Goal: Transaction & Acquisition: Purchase product/service

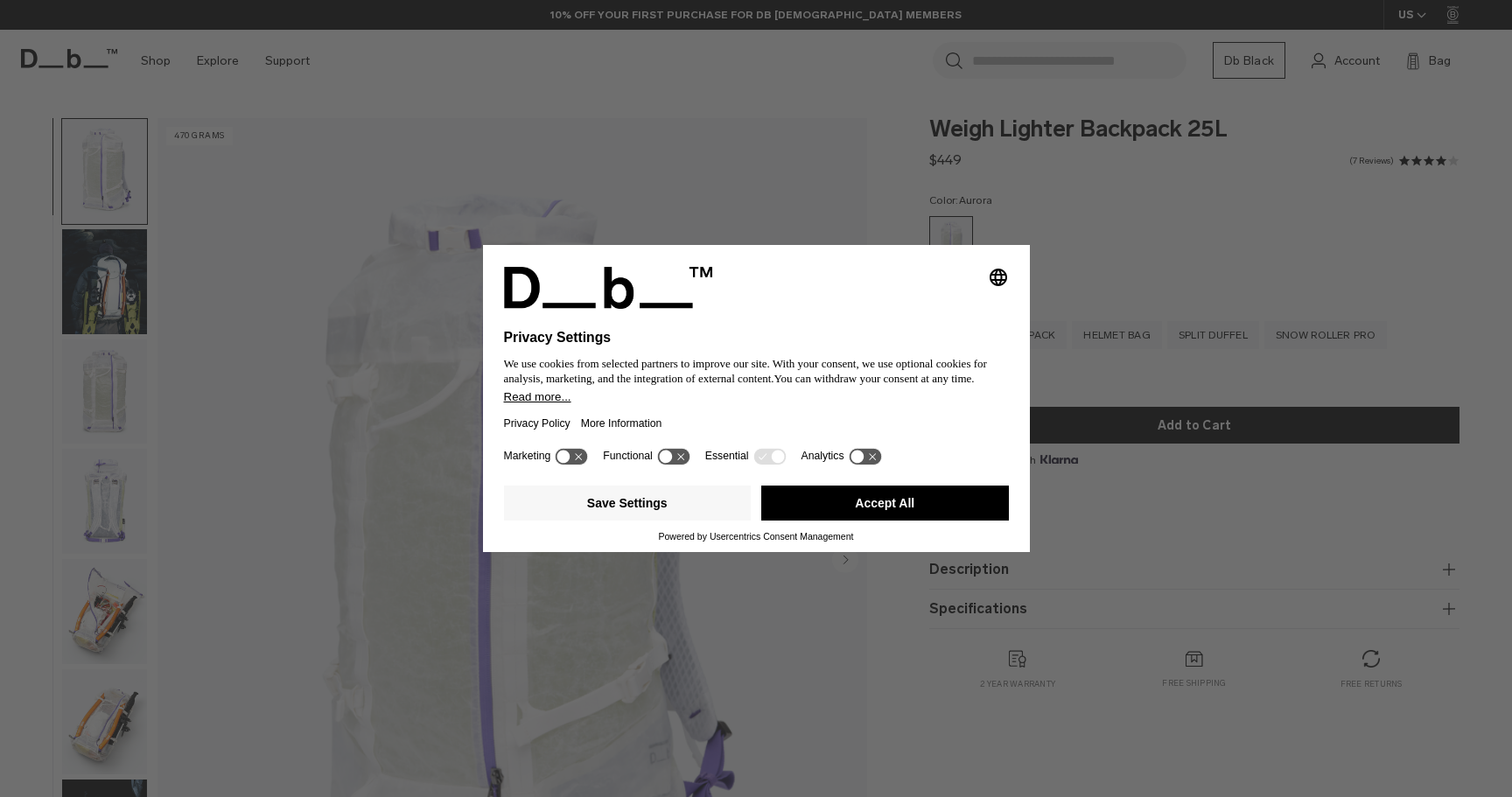
click at [815, 497] on button "Accept All" at bounding box center [884, 503] width 247 height 35
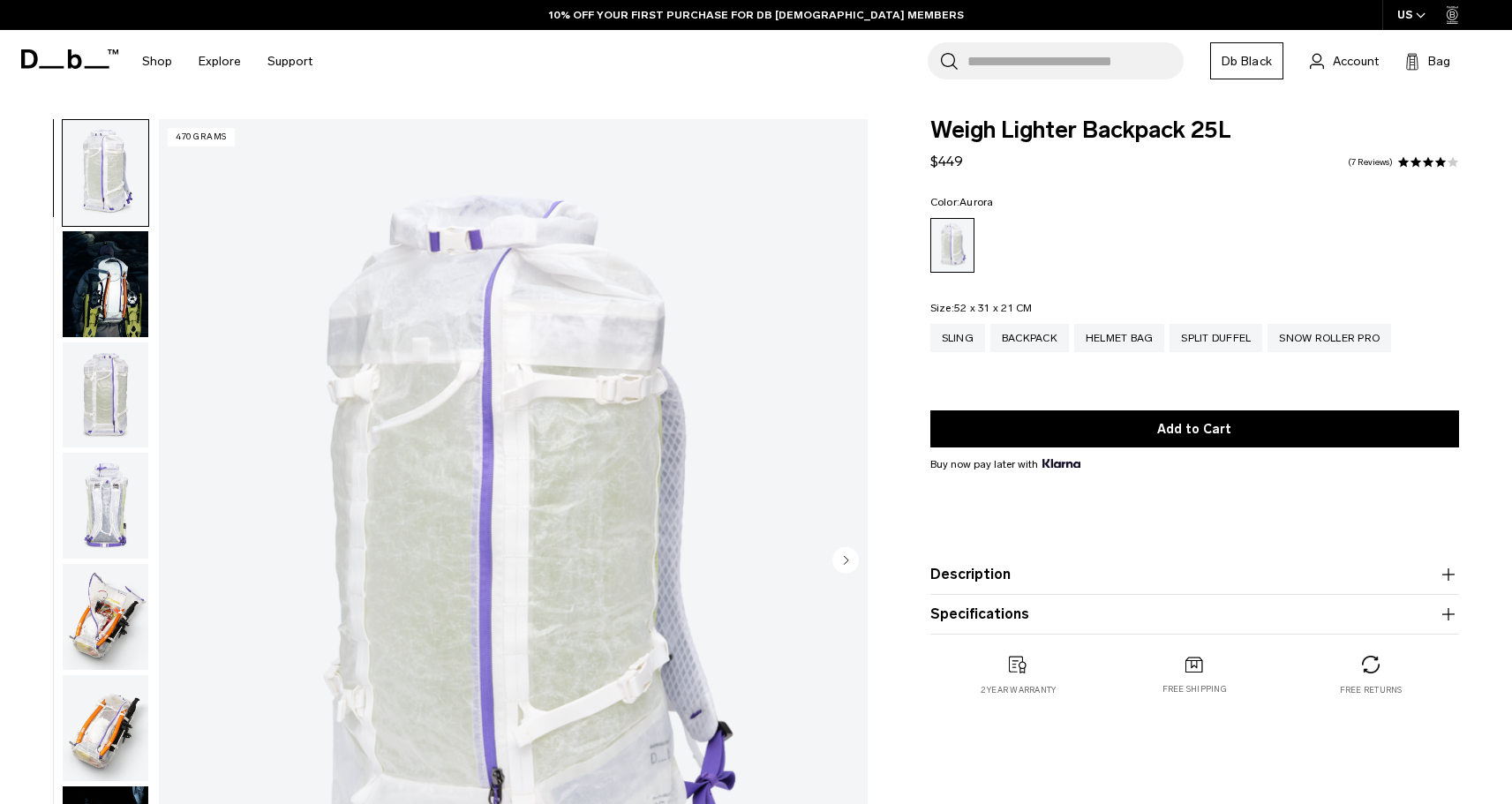
click at [104, 388] on img "button" at bounding box center [106, 395] width 85 height 106
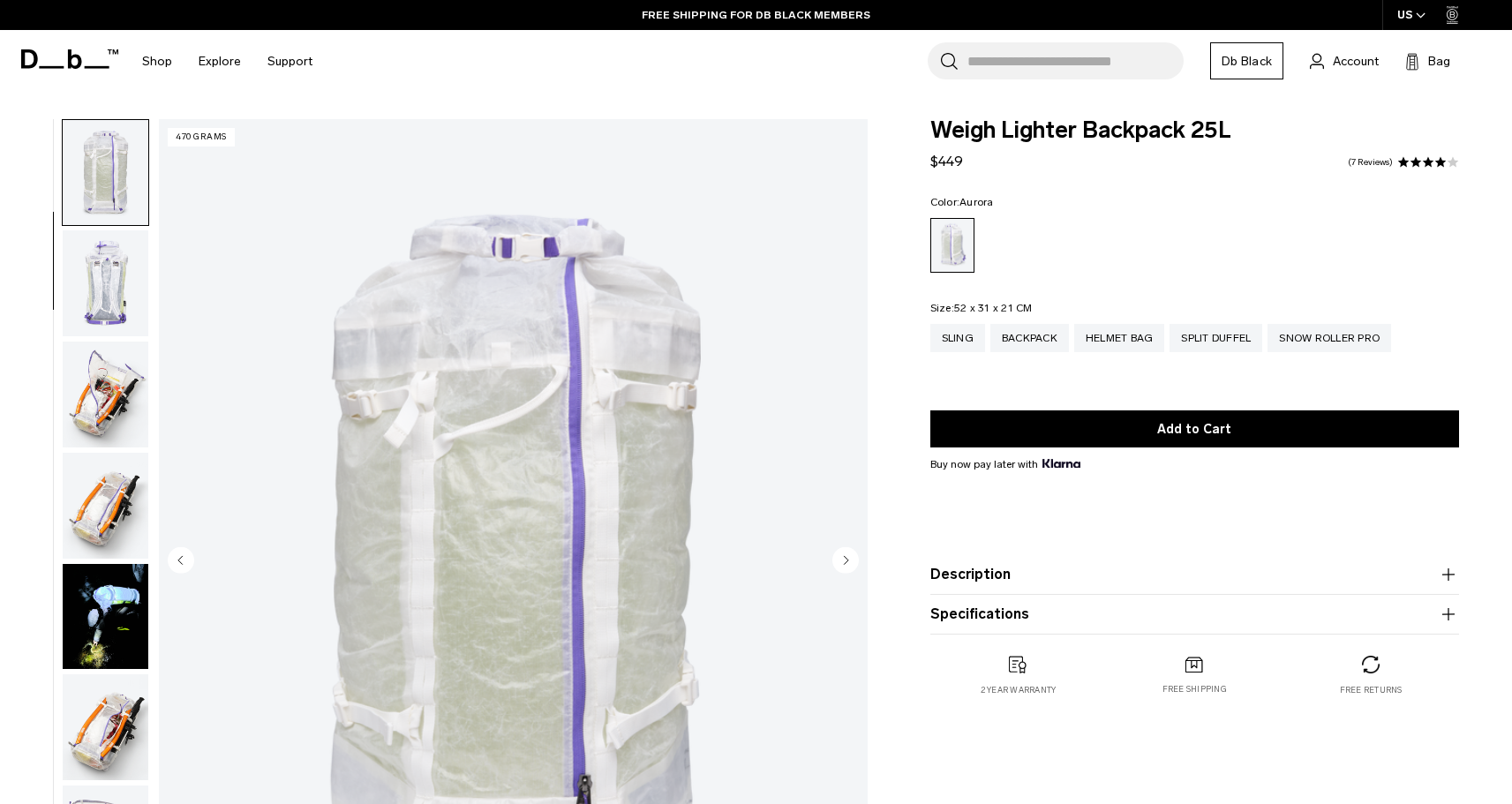
click at [109, 367] on img "button" at bounding box center [106, 394] width 85 height 106
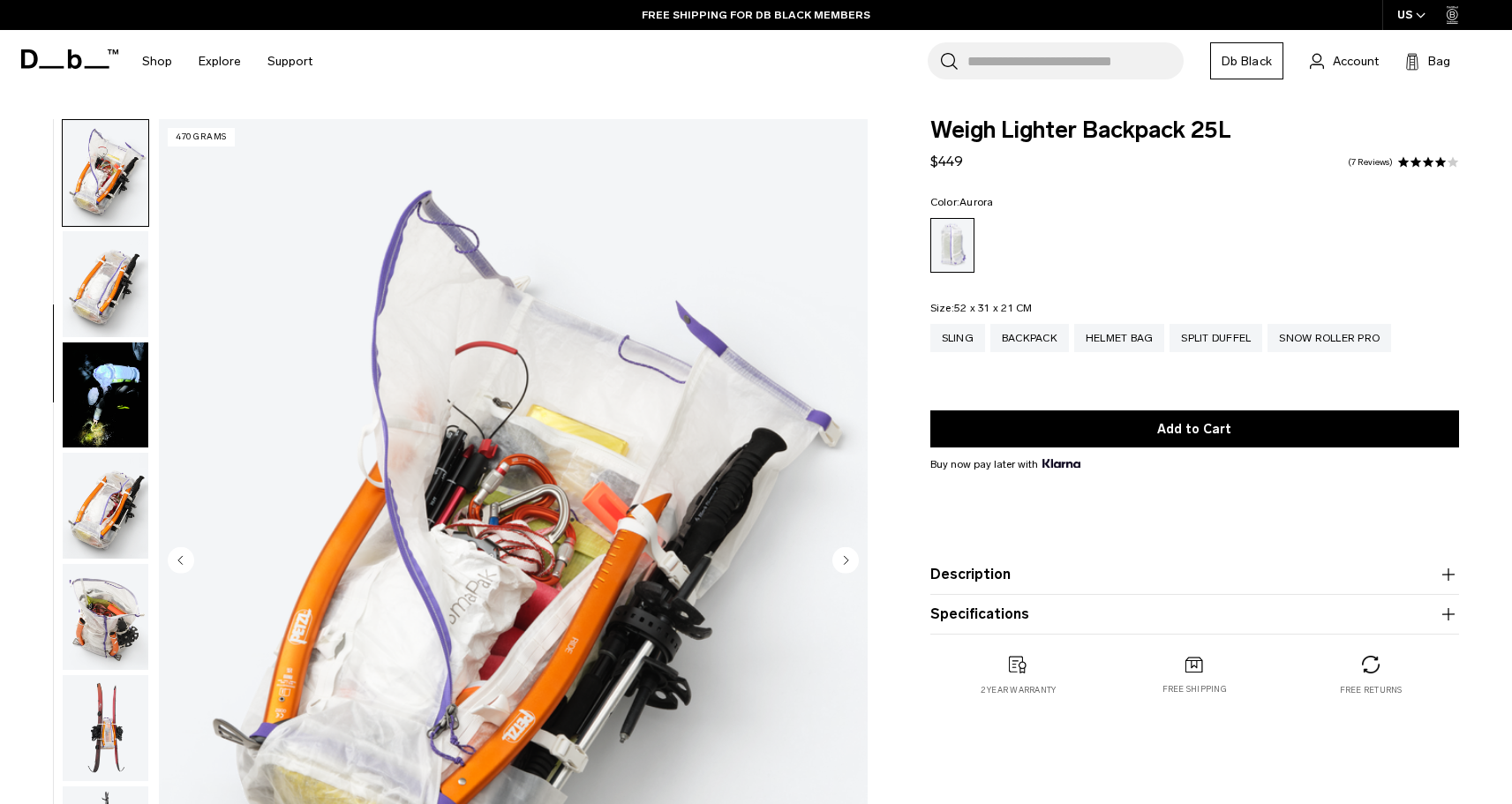
click at [84, 245] on img "button" at bounding box center [106, 283] width 85 height 106
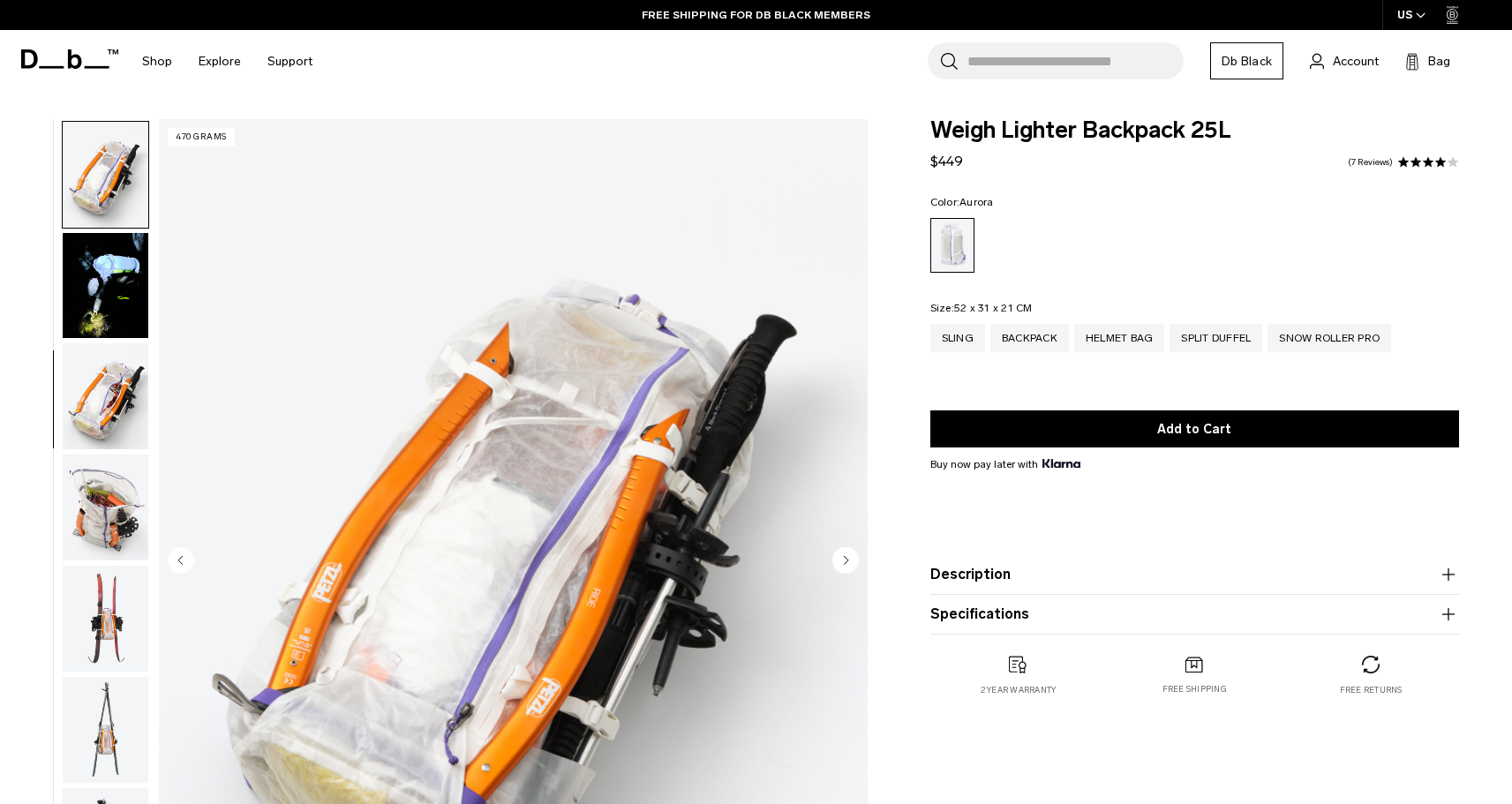
scroll to position [555, 0]
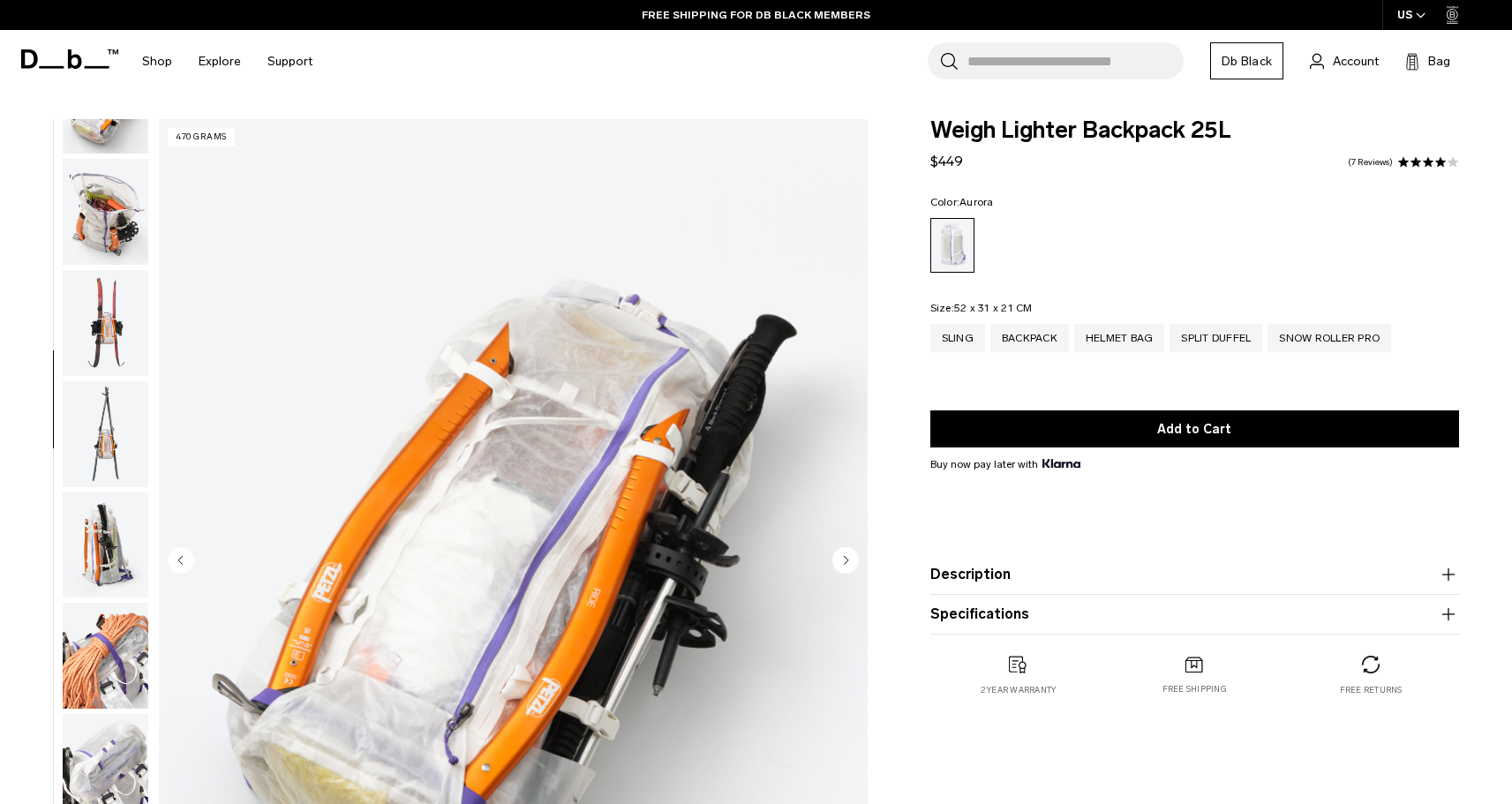
click at [110, 348] on img "button" at bounding box center [106, 322] width 85 height 106
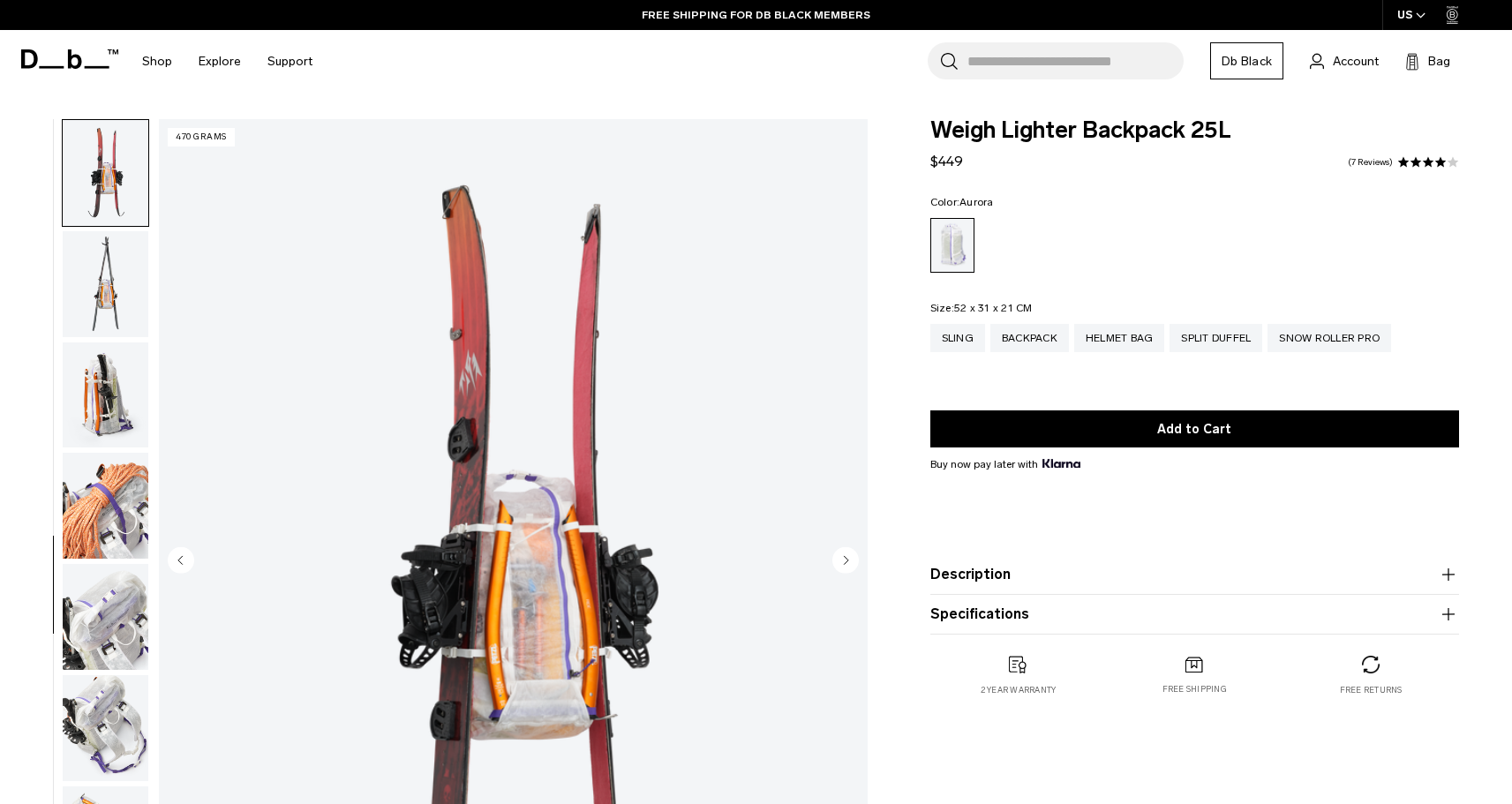
click at [111, 371] on img "button" at bounding box center [106, 395] width 85 height 106
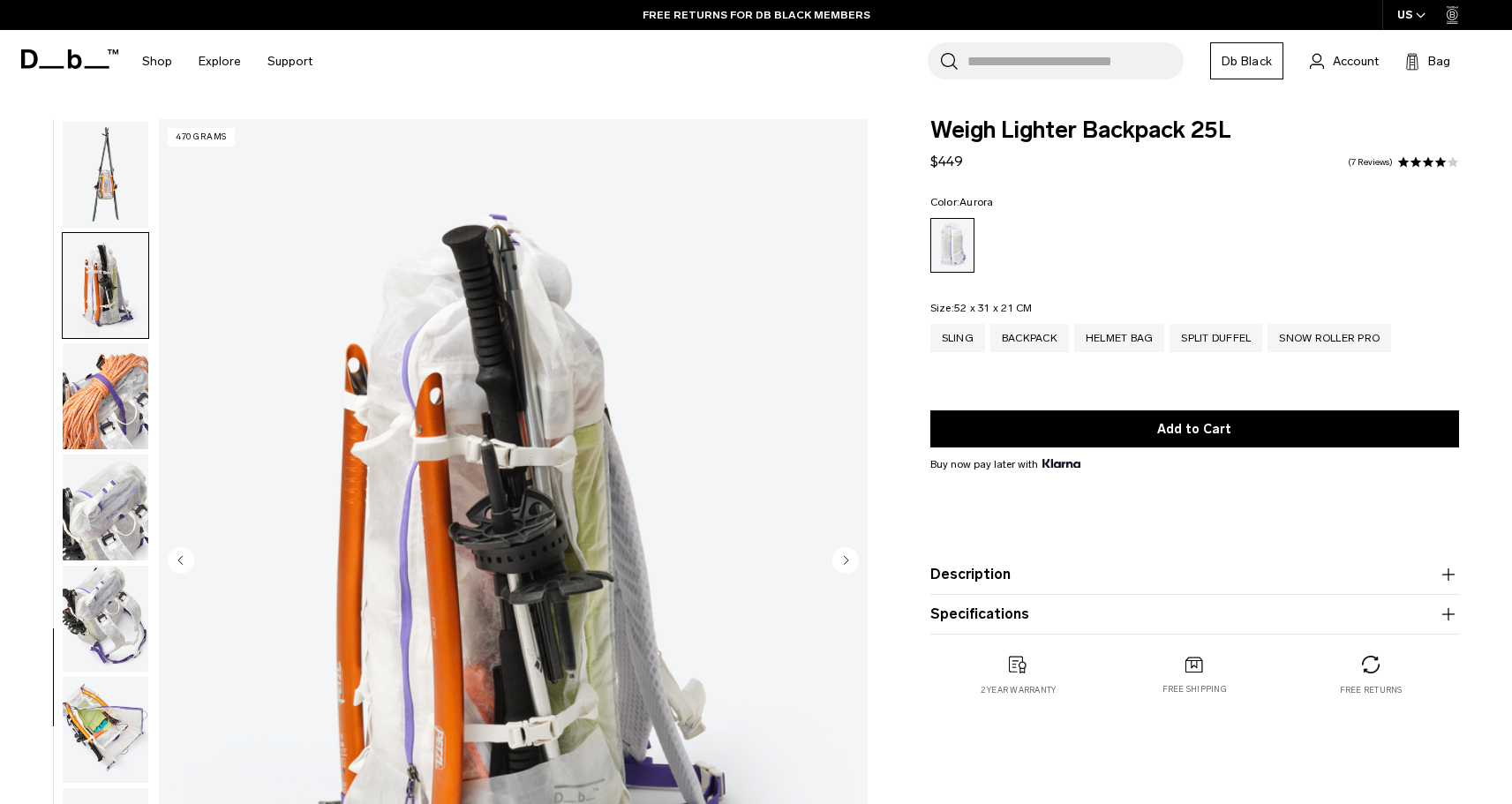
scroll to position [1109, 0]
click at [111, 371] on img "button" at bounding box center [106, 395] width 85 height 106
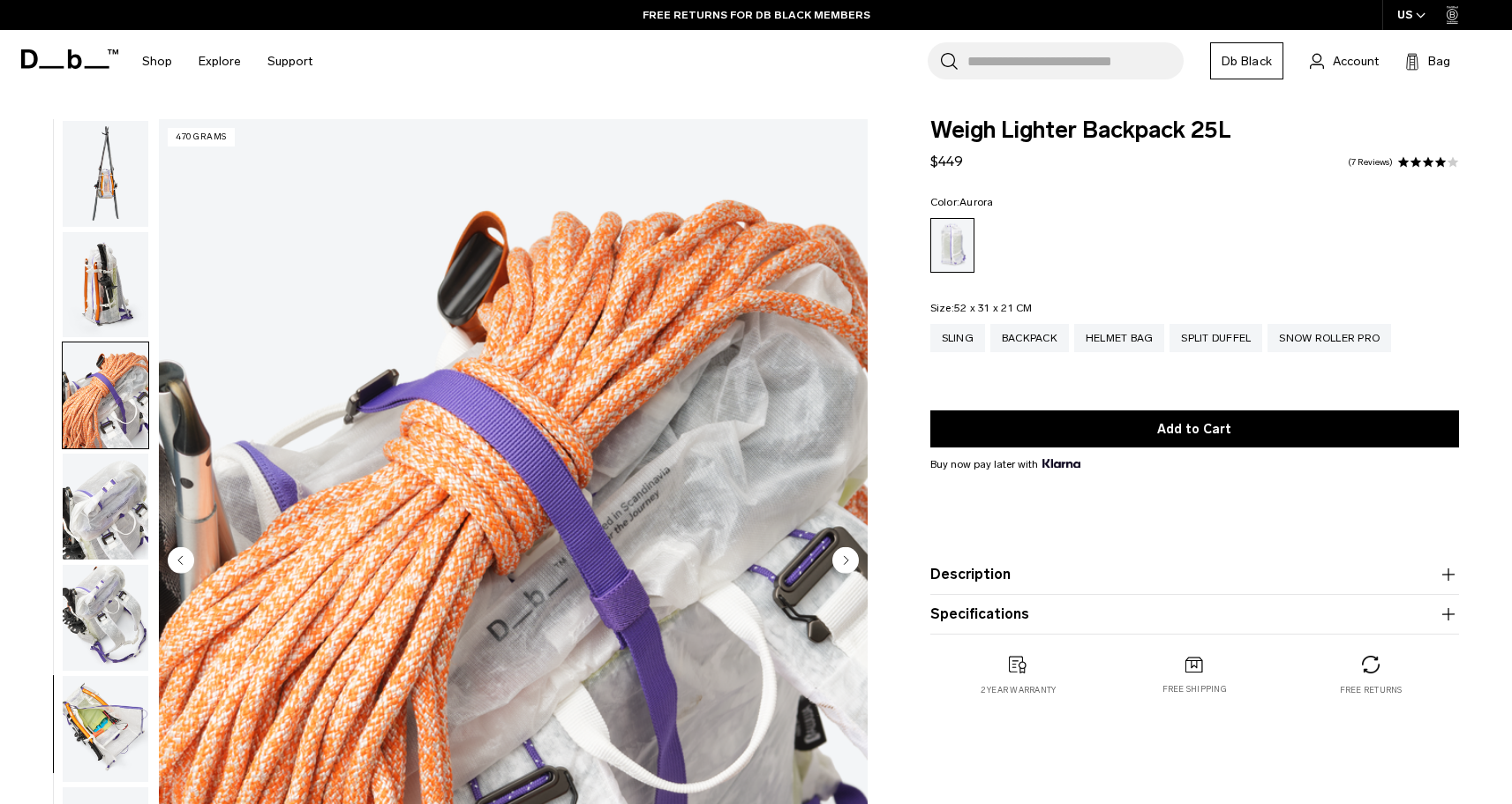
click at [108, 496] on img "button" at bounding box center [106, 506] width 85 height 106
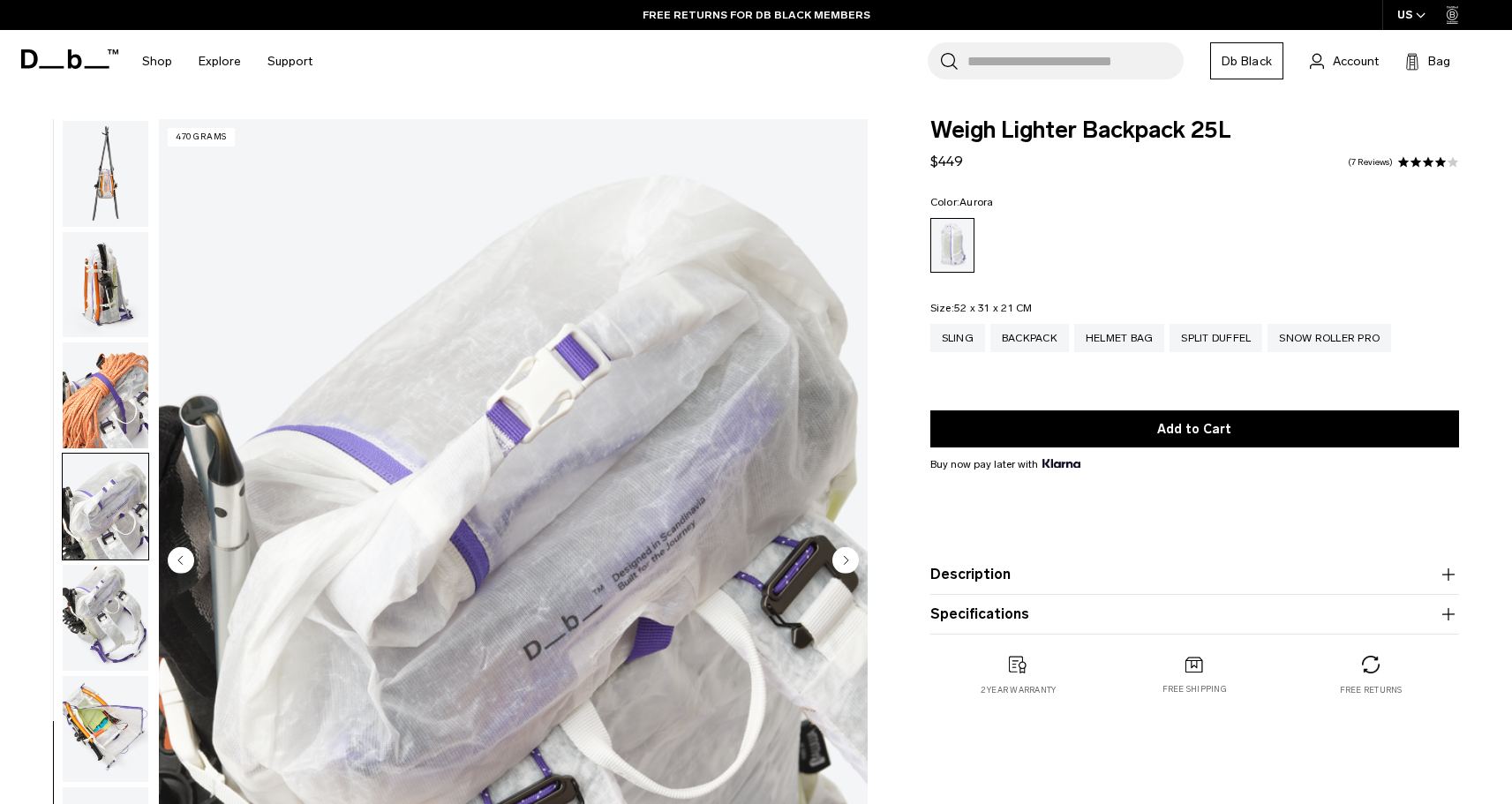
scroll to position [294, 0]
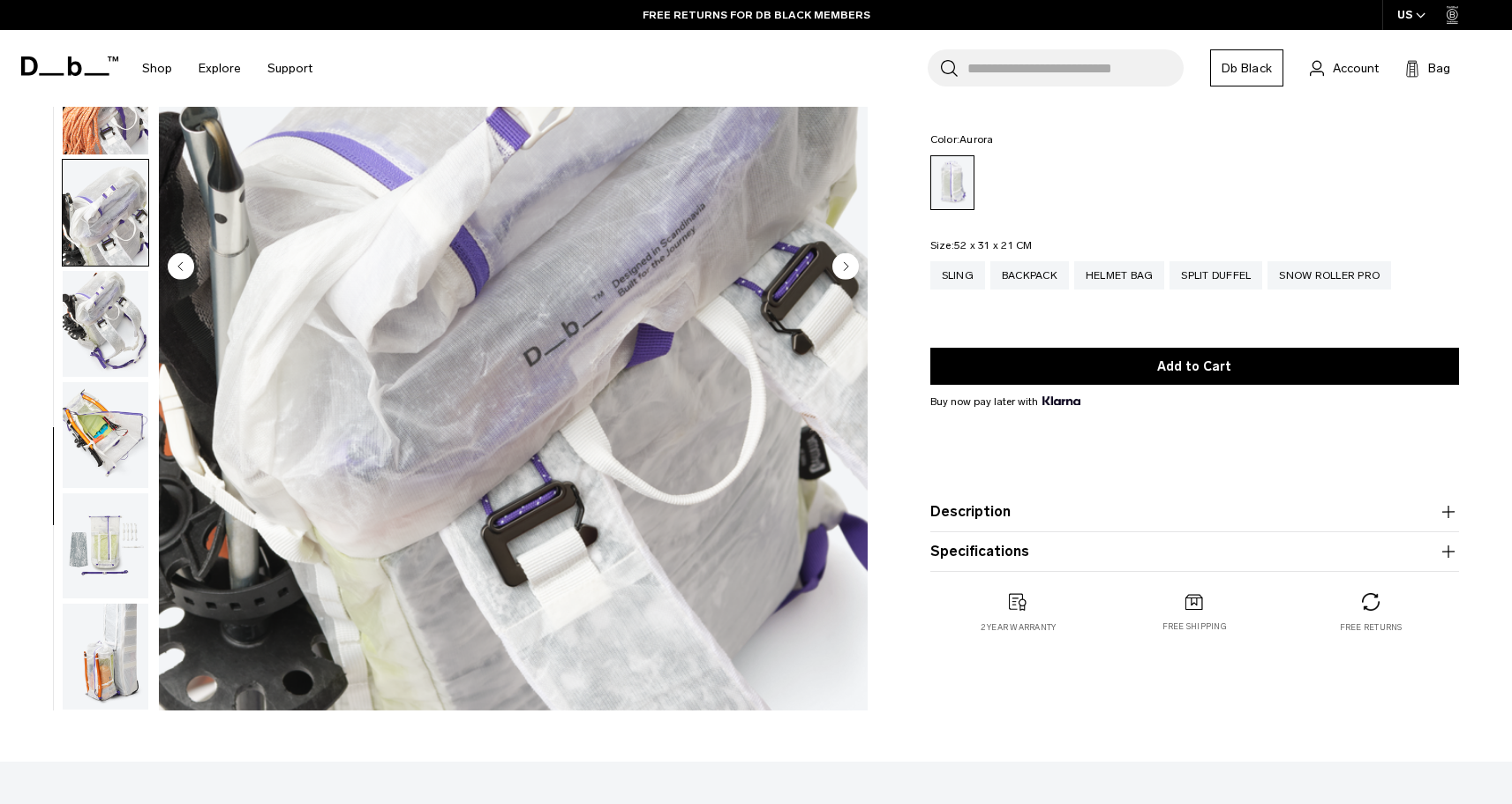
click at [119, 452] on img "button" at bounding box center [106, 434] width 85 height 106
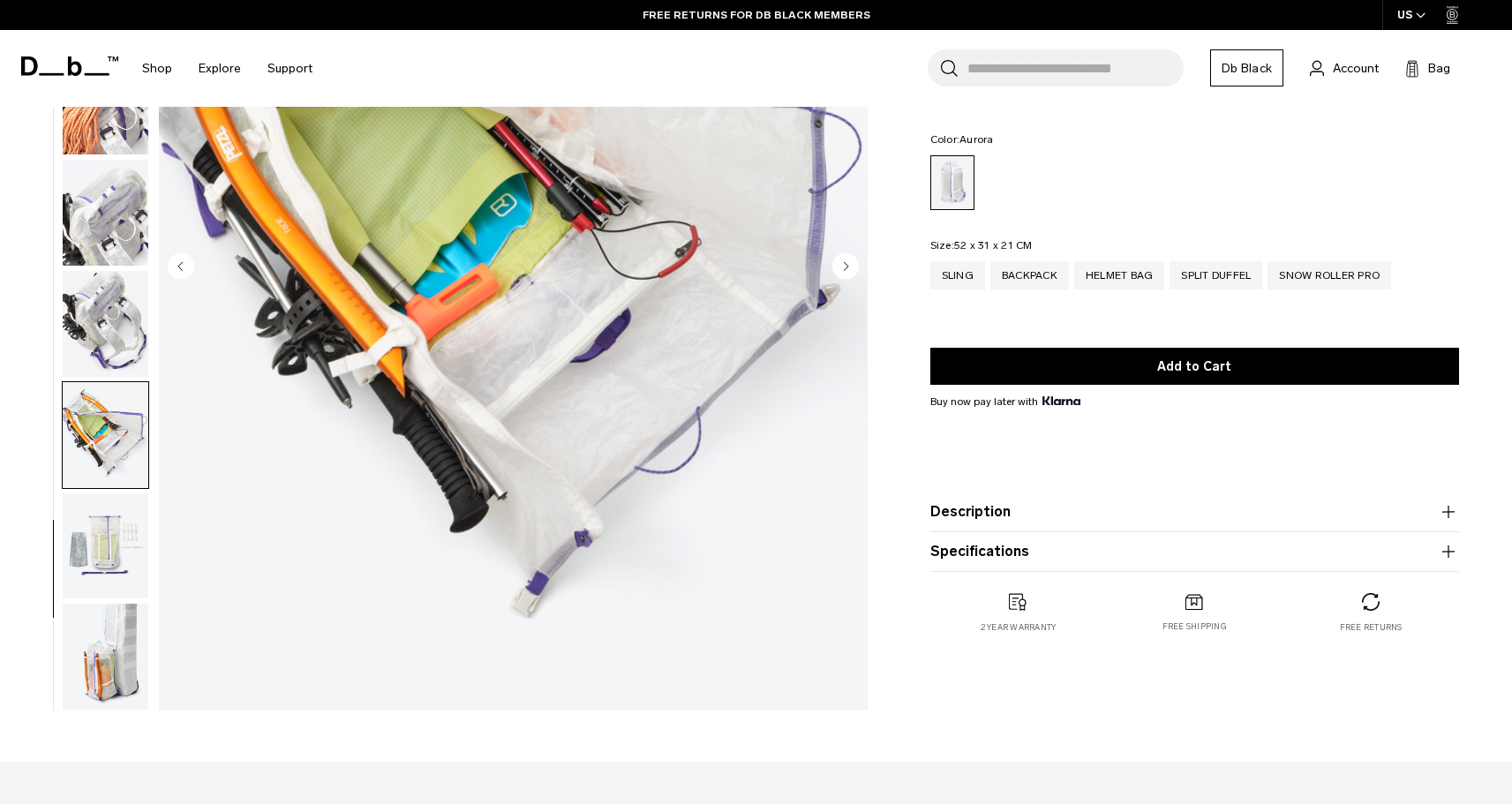
click at [95, 561] on img "button" at bounding box center [106, 546] width 85 height 106
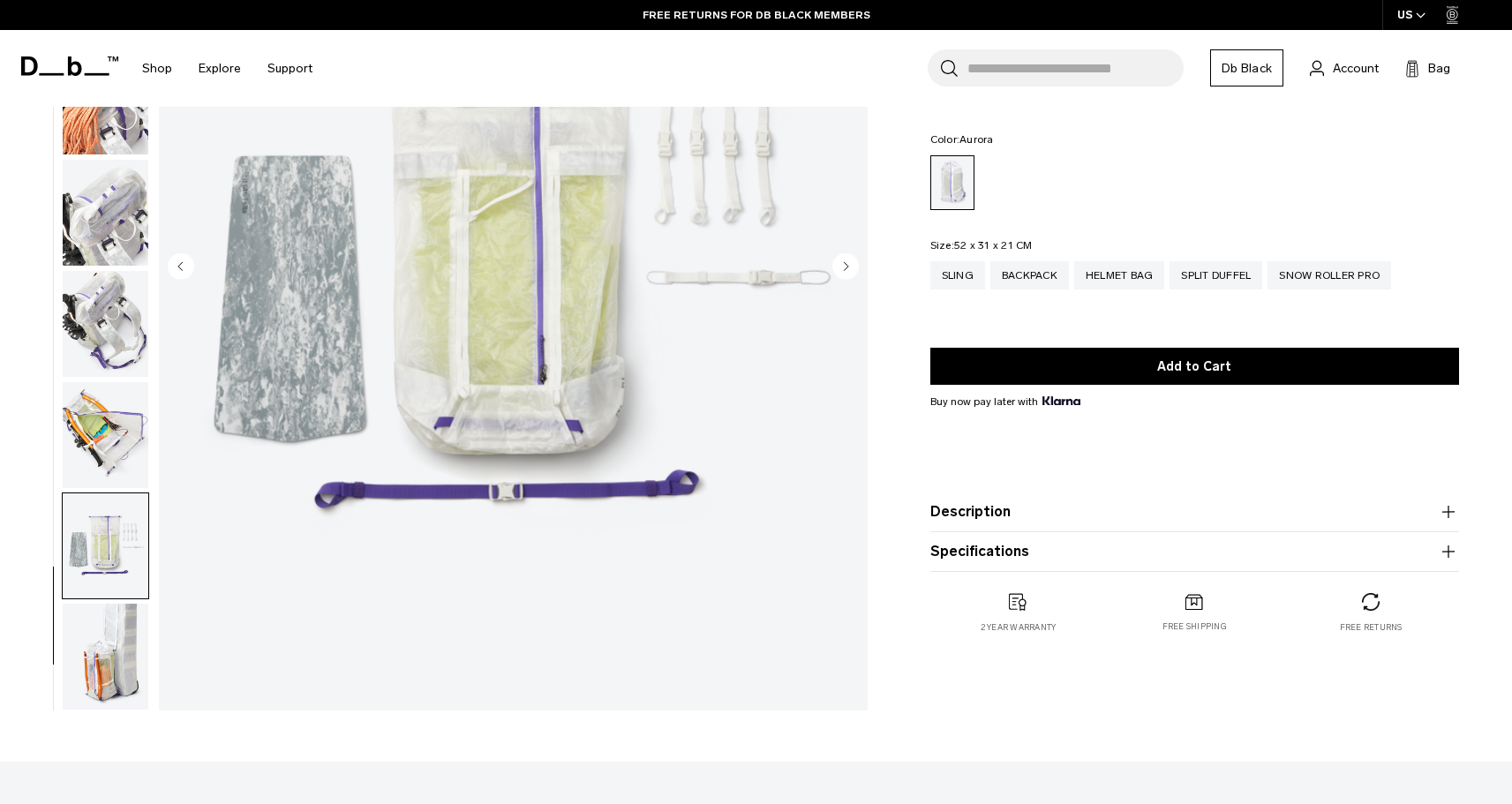
click at [97, 619] on img "button" at bounding box center [106, 656] width 85 height 106
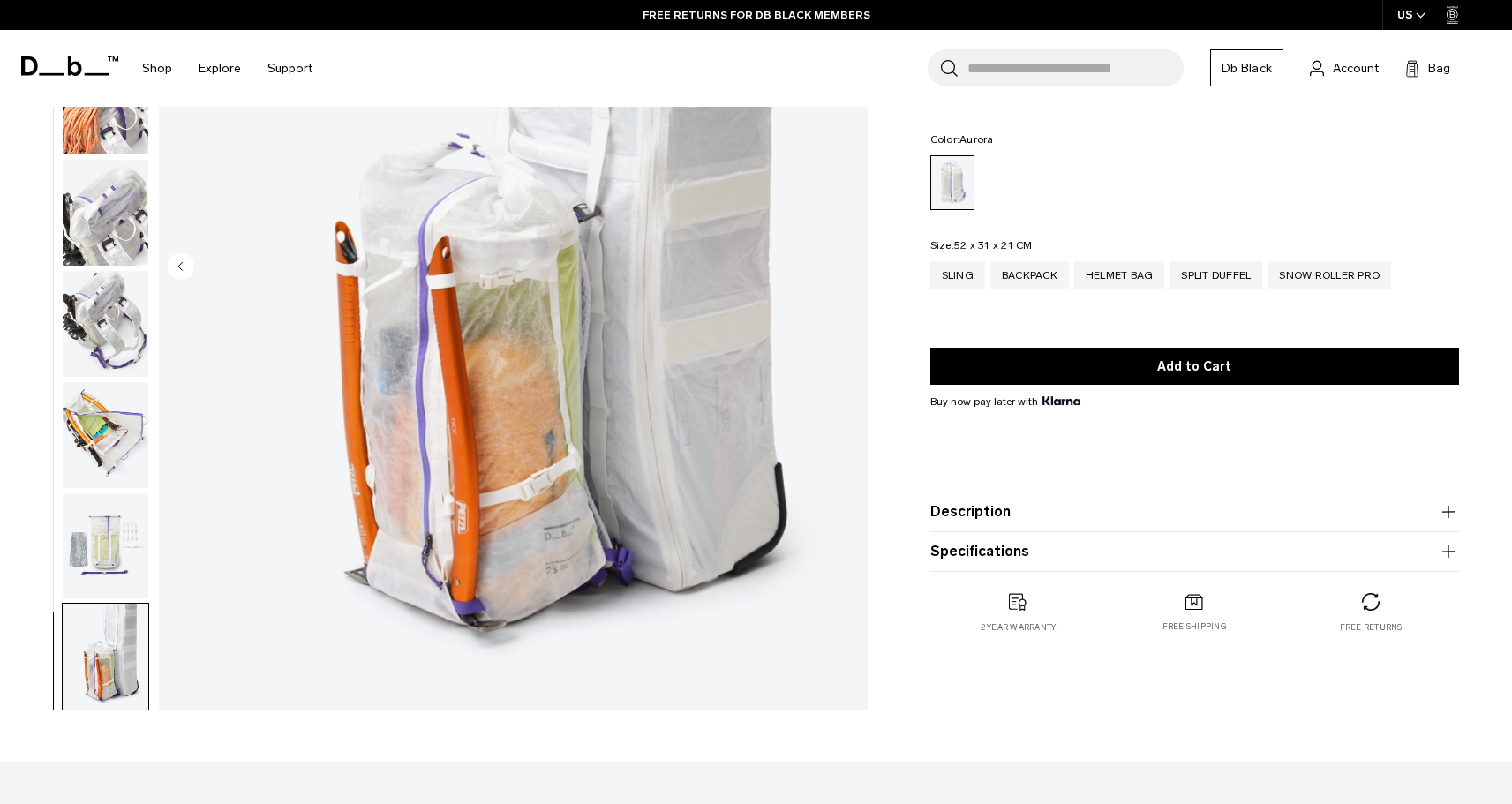
click at [108, 537] on img "button" at bounding box center [106, 546] width 85 height 106
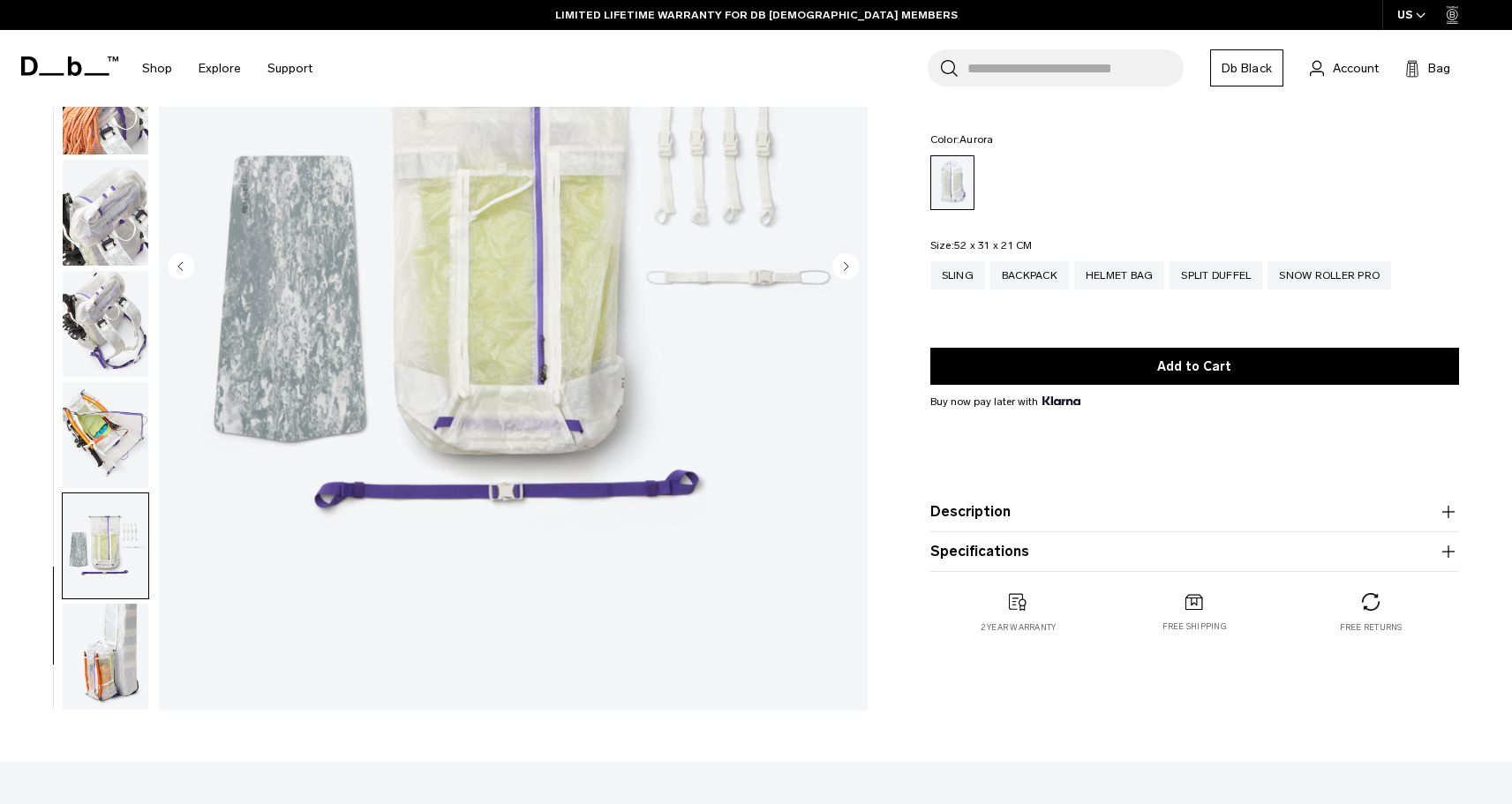
click at [95, 620] on img "button" at bounding box center [106, 656] width 85 height 106
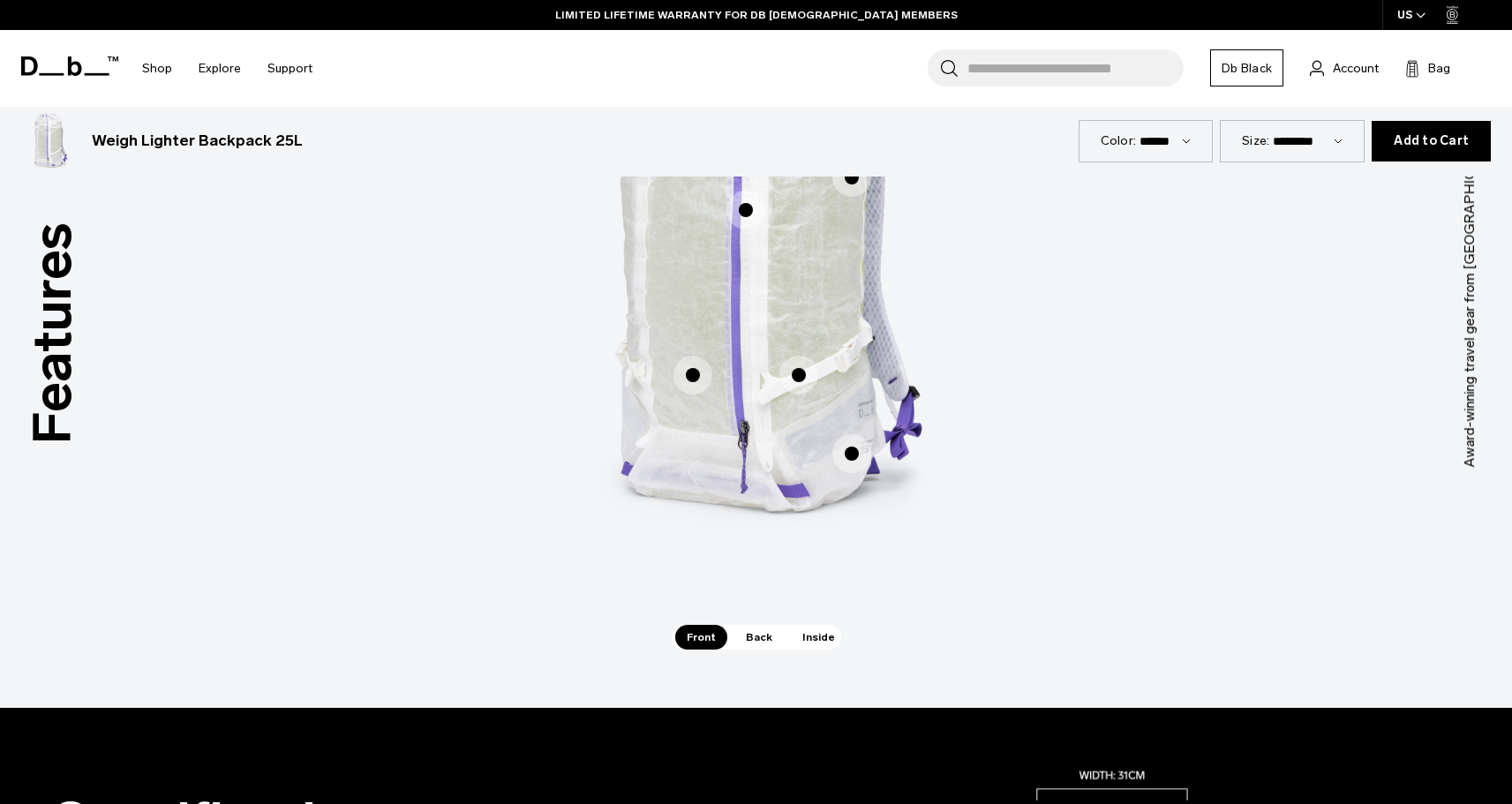
scroll to position [882, 0]
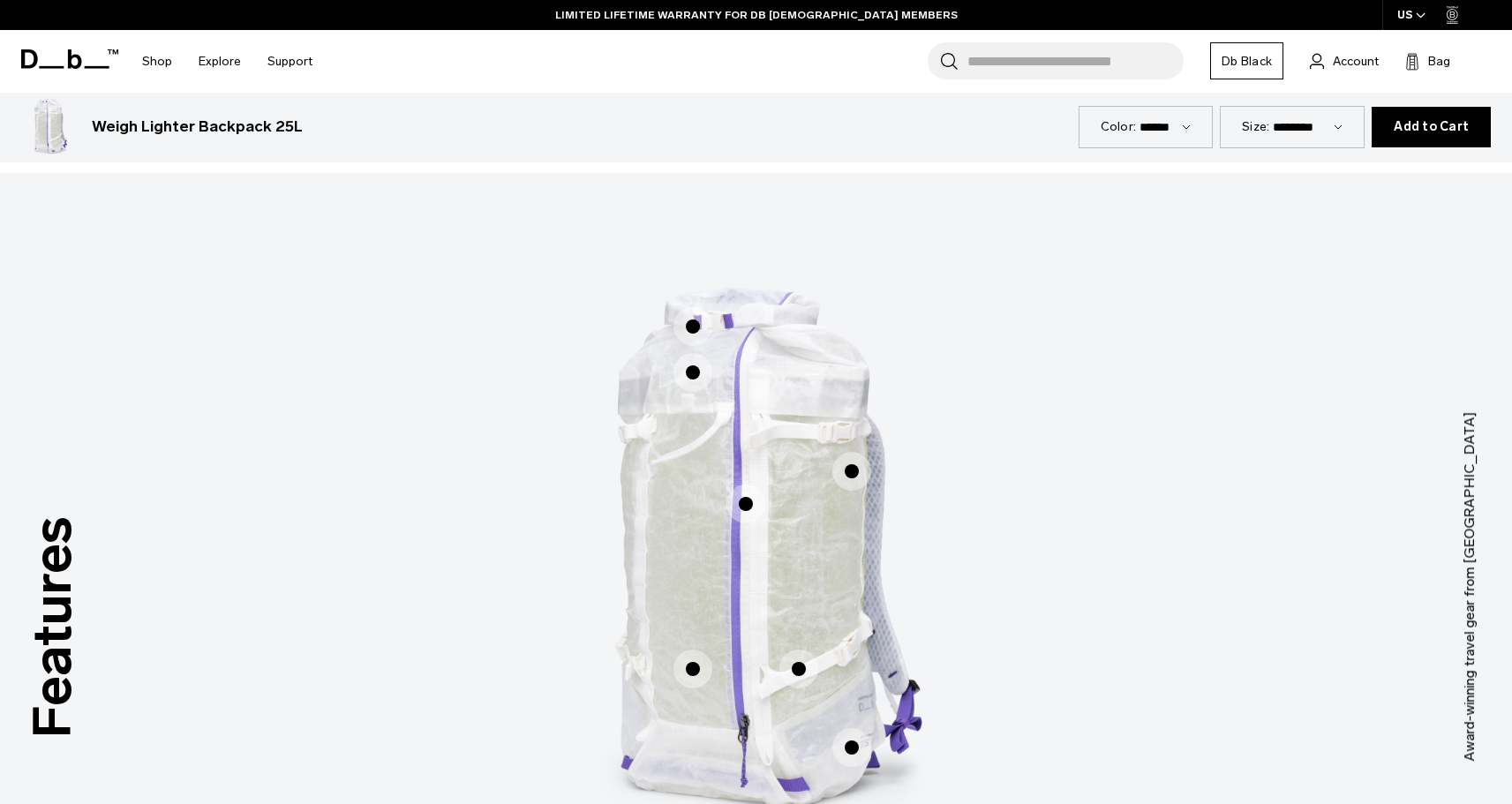
click at [695, 658] on span "1 / 3" at bounding box center [693, 669] width 39 height 39
click at [695, 669] on span "1 / 3" at bounding box center [693, 669] width 39 height 39
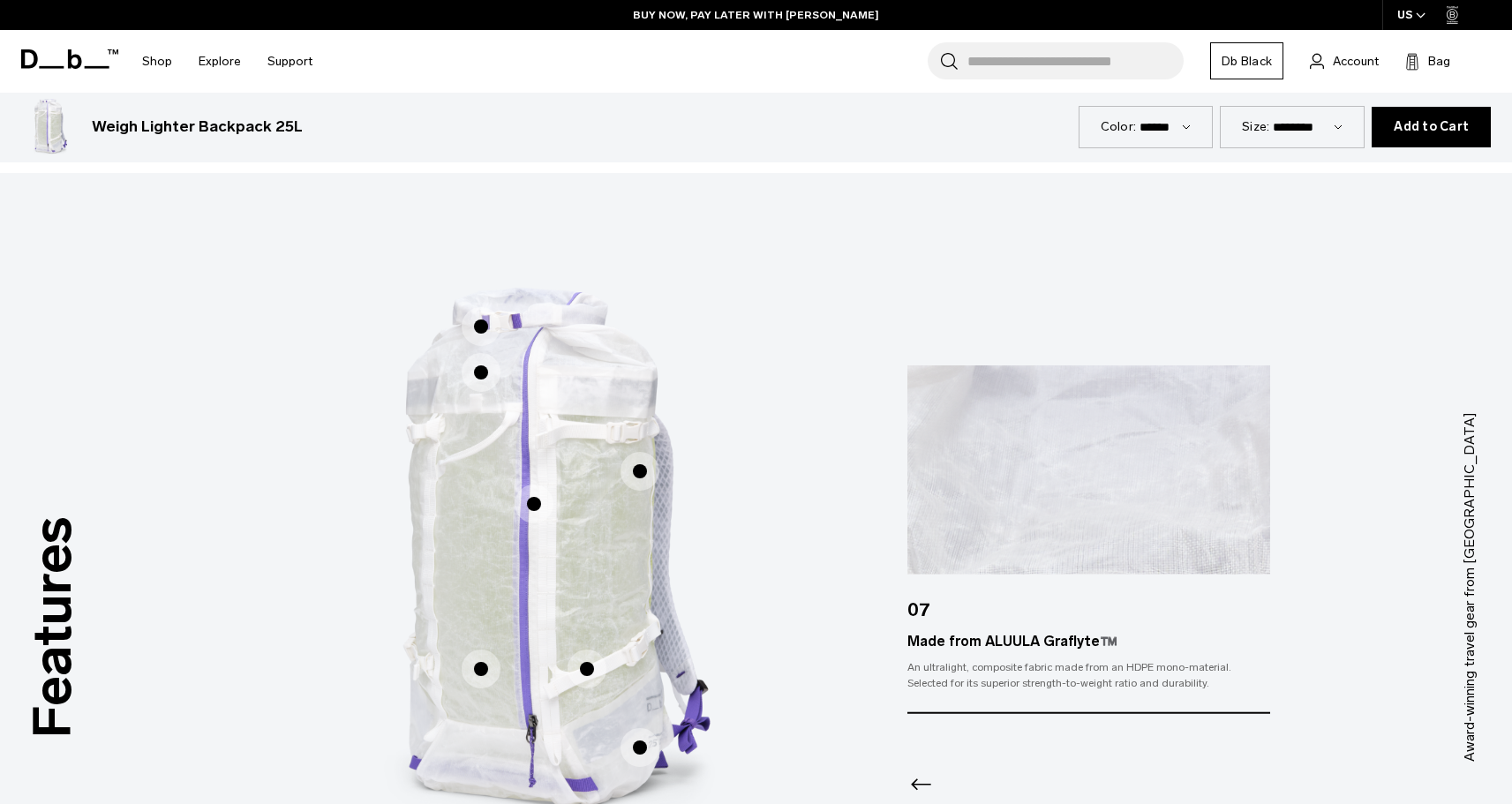
click at [479, 371] on span "1 / 3" at bounding box center [481, 373] width 39 height 39
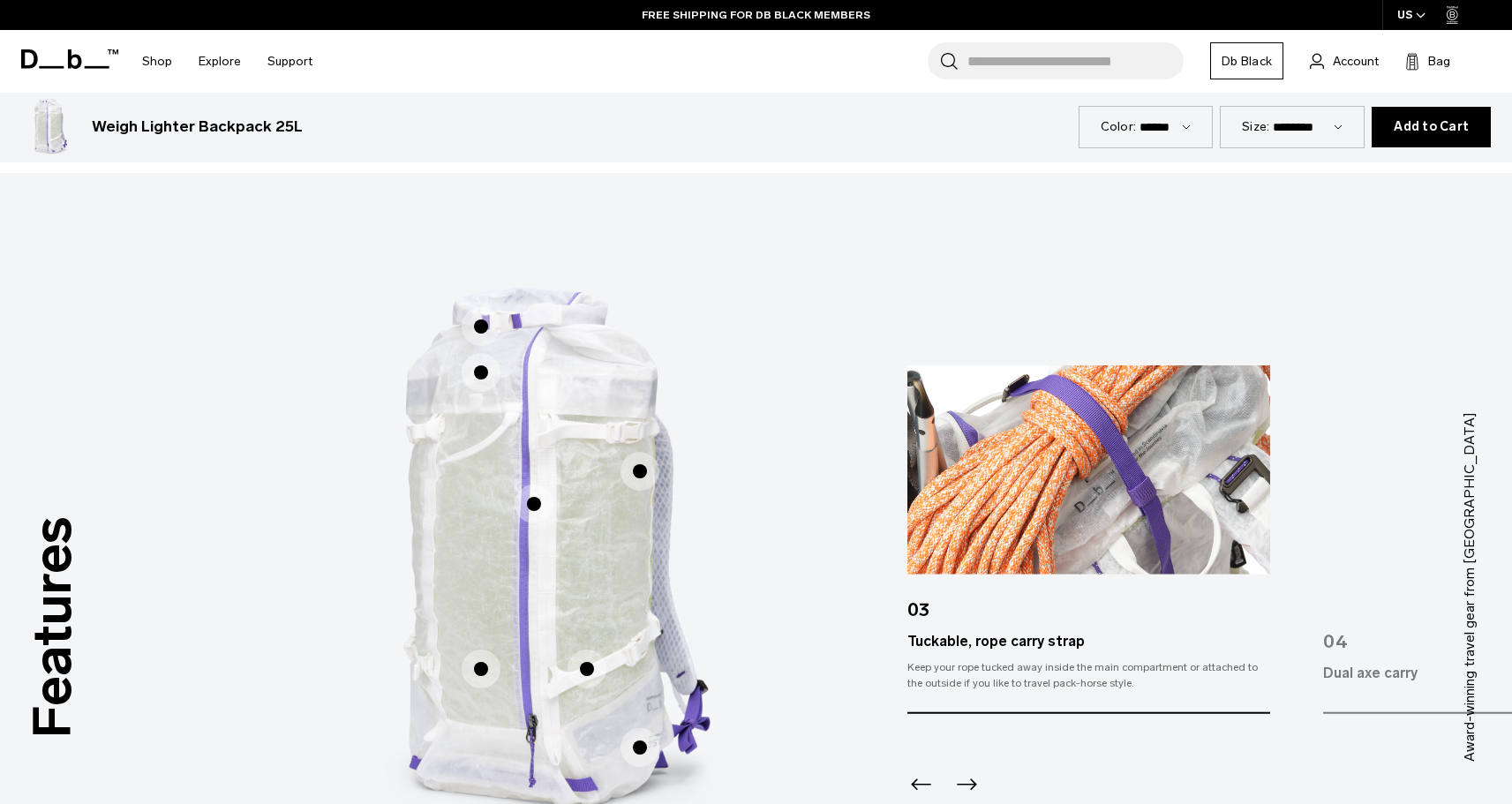
click at [480, 320] on span "1 / 3" at bounding box center [481, 327] width 39 height 39
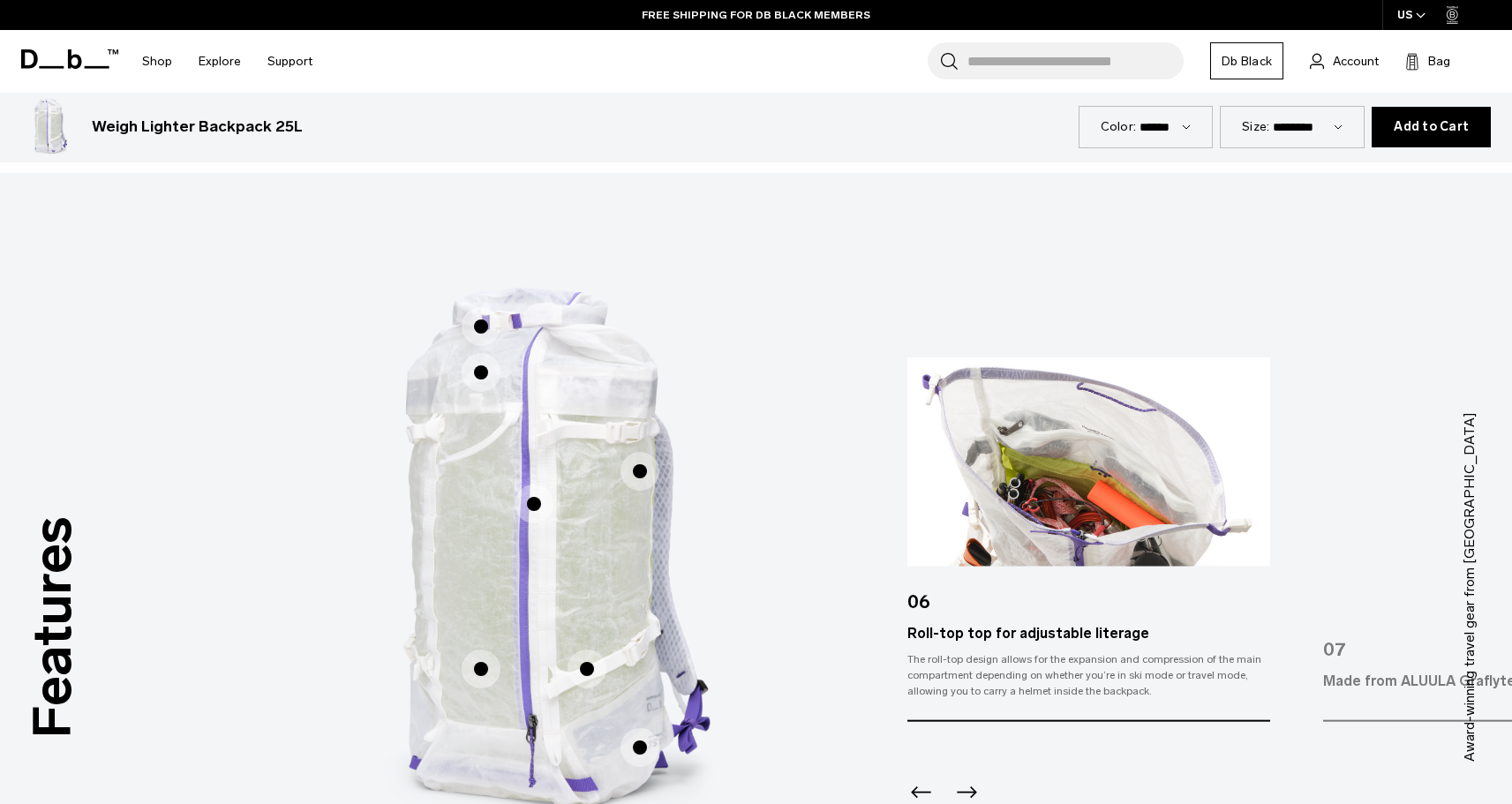
click at [629, 474] on span "1 / 3" at bounding box center [640, 471] width 39 height 39
click at [637, 473] on span "1 / 3" at bounding box center [640, 471] width 39 height 39
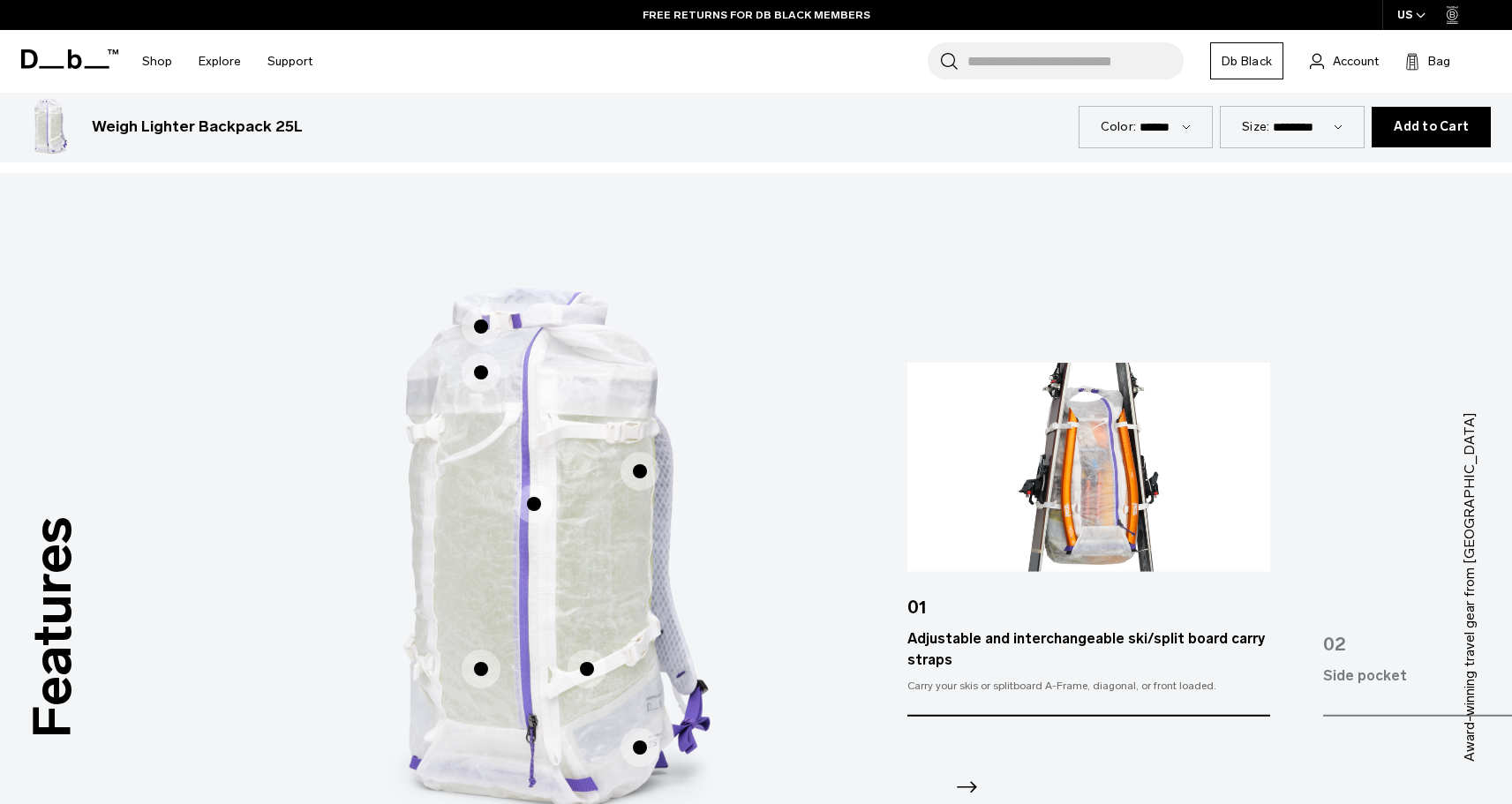
click at [540, 507] on span "1 / 3" at bounding box center [534, 504] width 39 height 39
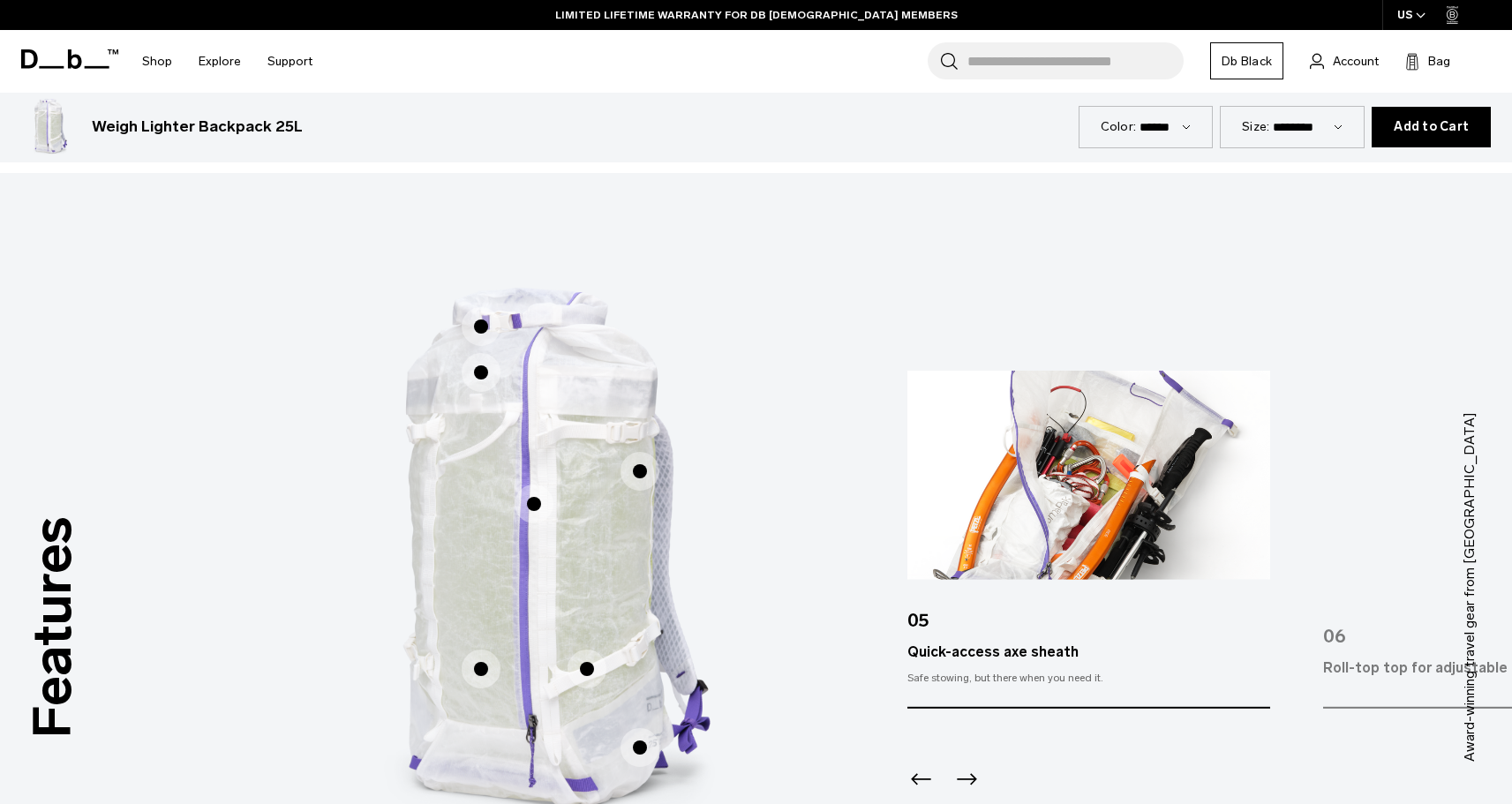
click at [595, 669] on span "1 / 3" at bounding box center [587, 669] width 39 height 39
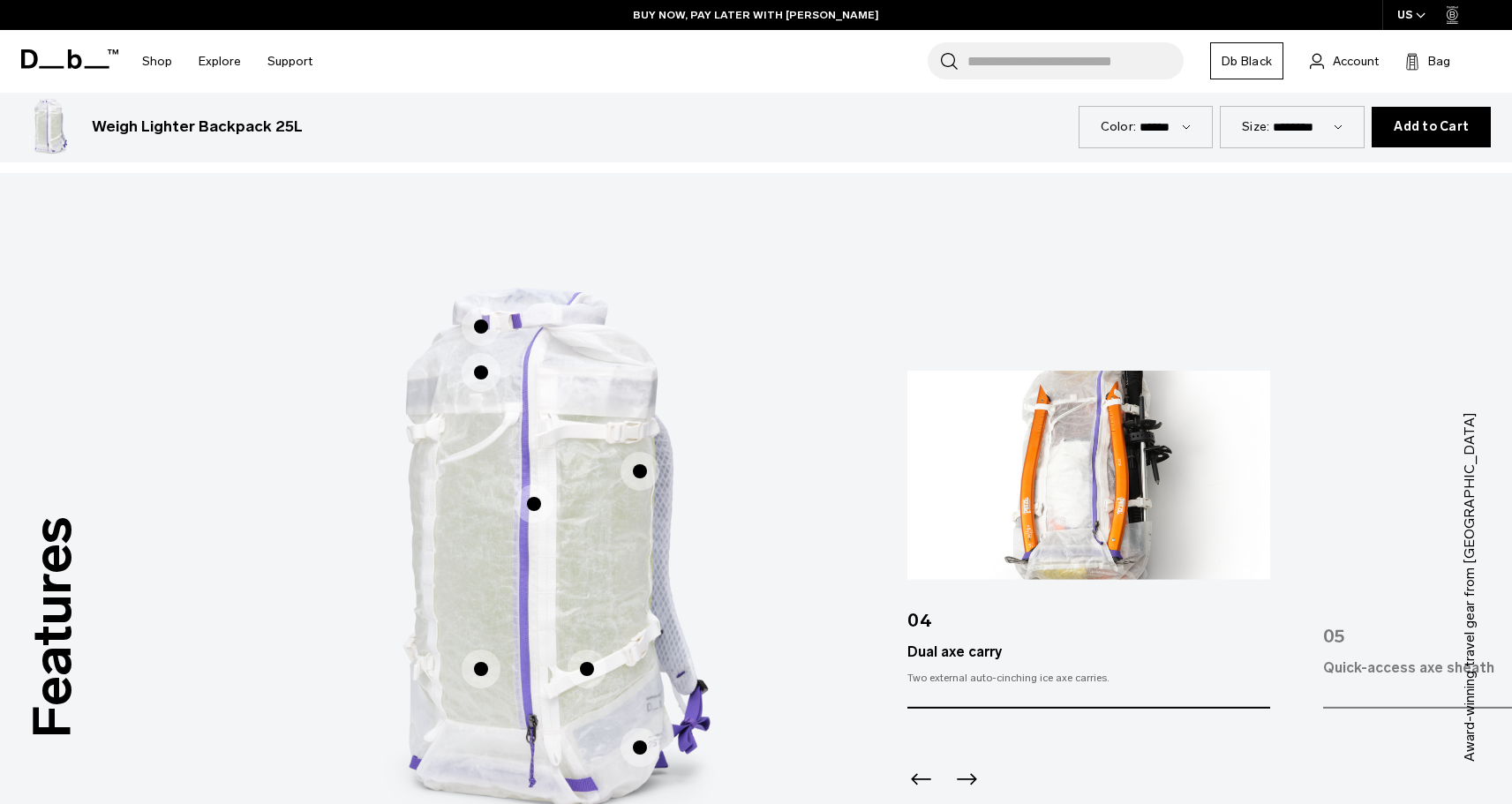
click at [635, 745] on span "1 / 3" at bounding box center [640, 747] width 39 height 39
click at [632, 734] on span "1 / 3" at bounding box center [640, 747] width 39 height 39
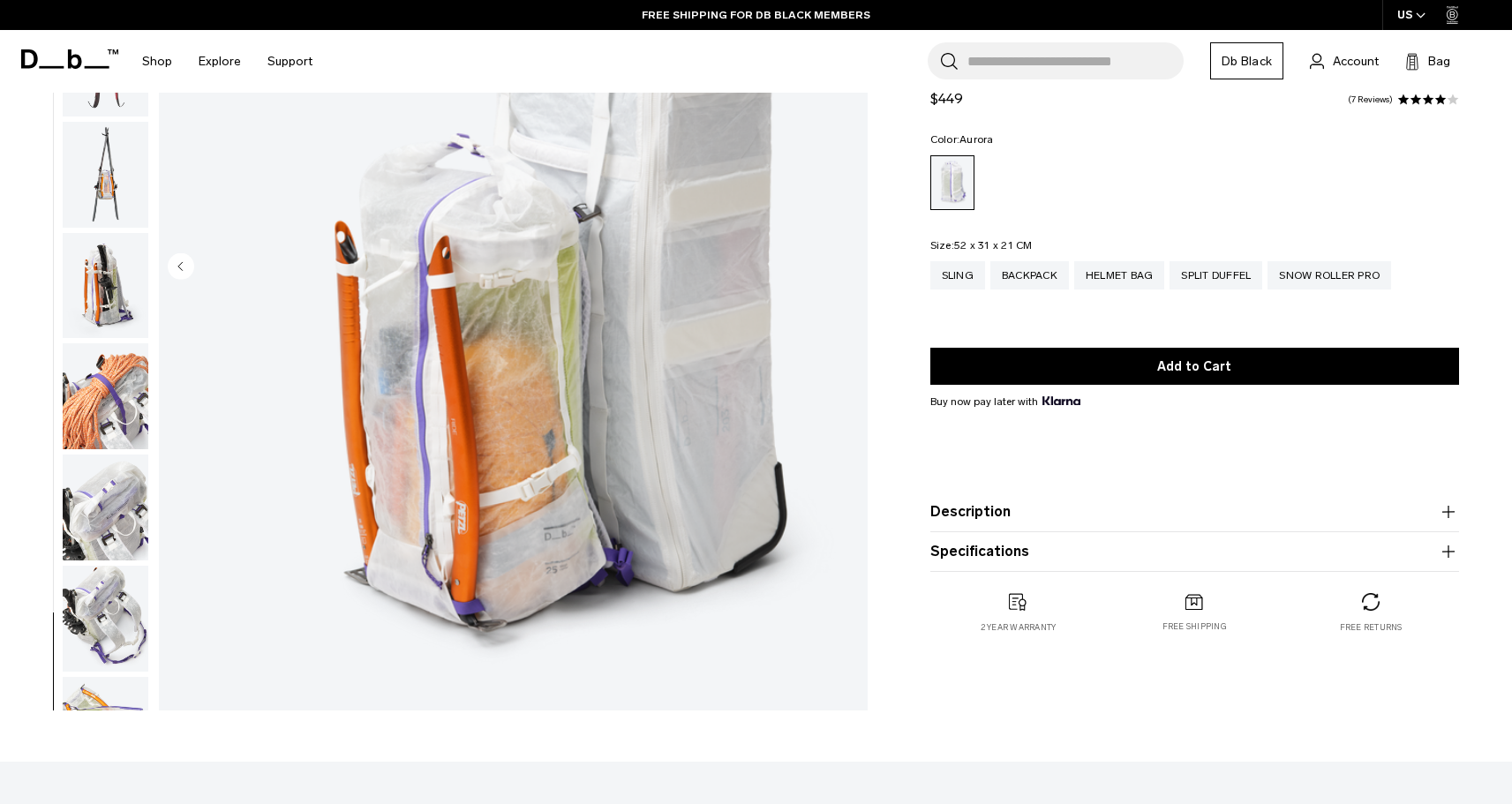
scroll to position [0, 0]
